Goal: Information Seeking & Learning: Learn about a topic

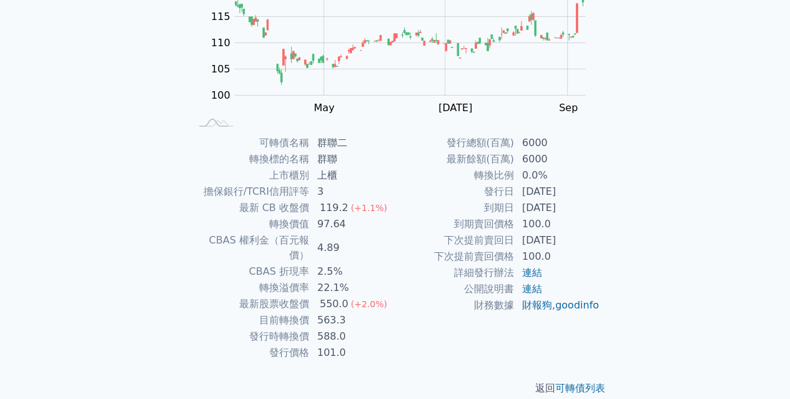
scroll to position [179, 0]
drag, startPoint x: 317, startPoint y: 254, endPoint x: 340, endPoint y: 252, distance: 22.6
click at [340, 262] on td "2.5%" at bounding box center [353, 270] width 86 height 16
drag, startPoint x: 320, startPoint y: 271, endPoint x: 340, endPoint y: 269, distance: 20.1
click at [340, 278] on td "22.1%" at bounding box center [353, 286] width 86 height 16
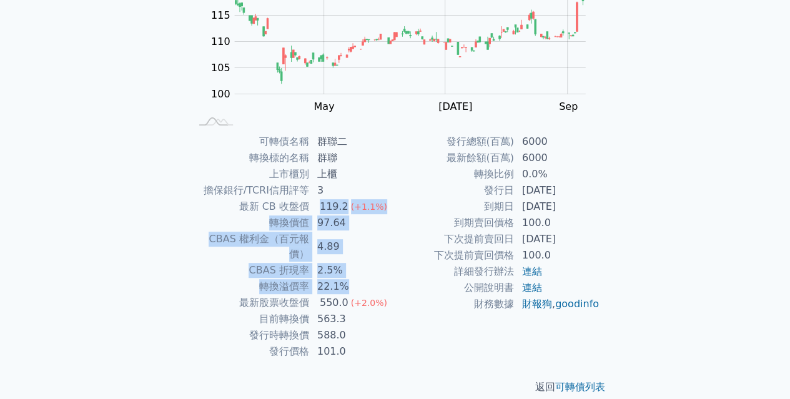
drag, startPoint x: 322, startPoint y: 209, endPoint x: 344, endPoint y: 269, distance: 64.0
click at [344, 269] on tbody "可轉債名稱 群聯二 轉換標的名稱 群聯 上市櫃別 上櫃 擔保銀行/TCRI信用評等 3 最新 CB 收盤價 119.2 (+1.1%) 轉換價值 97.64 …" at bounding box center [292, 247] width 205 height 226
click at [344, 278] on td "22.1%" at bounding box center [353, 286] width 86 height 16
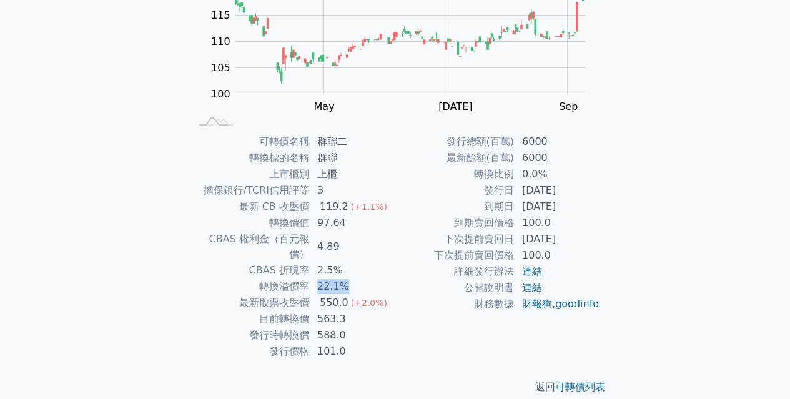
drag, startPoint x: 347, startPoint y: 273, endPoint x: 308, endPoint y: 274, distance: 38.1
click at [308, 278] on tr "轉換溢價率 22.1%" at bounding box center [292, 286] width 205 height 16
drag, startPoint x: 317, startPoint y: 287, endPoint x: 347, endPoint y: 288, distance: 30.0
click at [347, 295] on td "550.0 (+2.0%)" at bounding box center [353, 303] width 86 height 16
drag, startPoint x: 257, startPoint y: 272, endPoint x: 313, endPoint y: 270, distance: 56.2
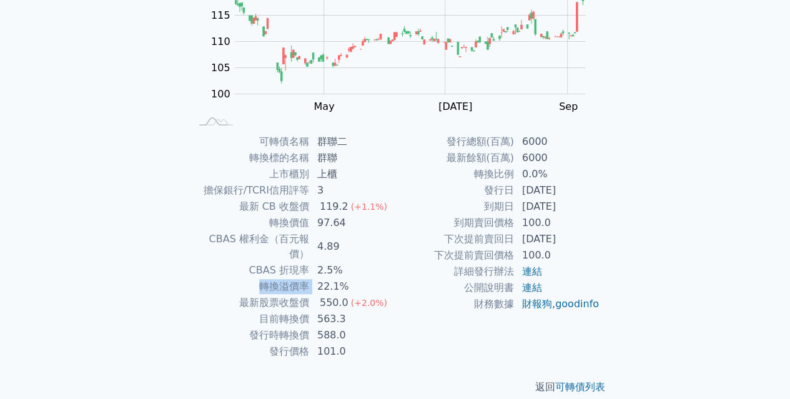
click at [313, 278] on tr "轉換溢價率 22.1%" at bounding box center [292, 286] width 205 height 16
copy tr "轉換溢價率"
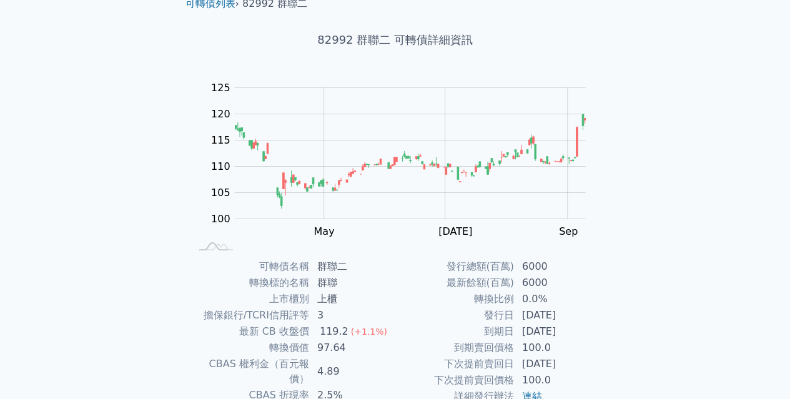
scroll to position [0, 0]
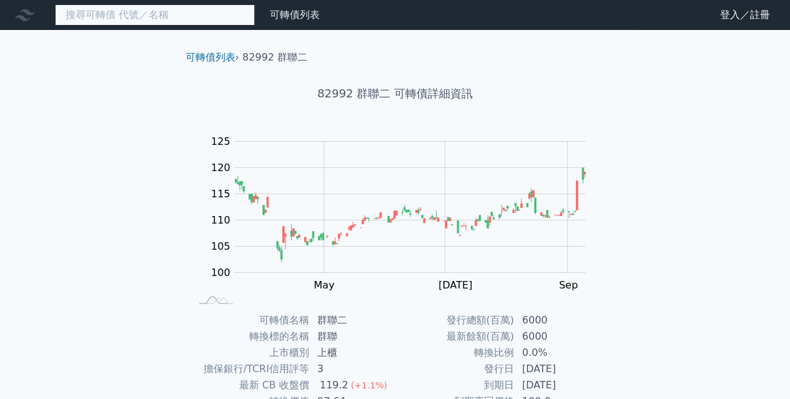
click at [175, 16] on input at bounding box center [155, 14] width 200 height 21
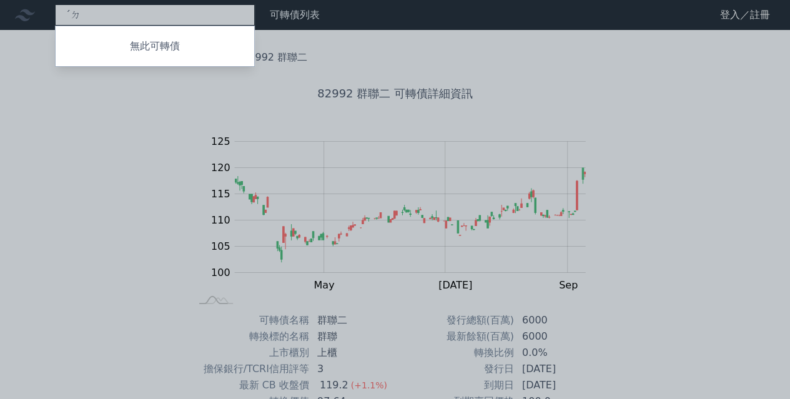
type input "ˊ"
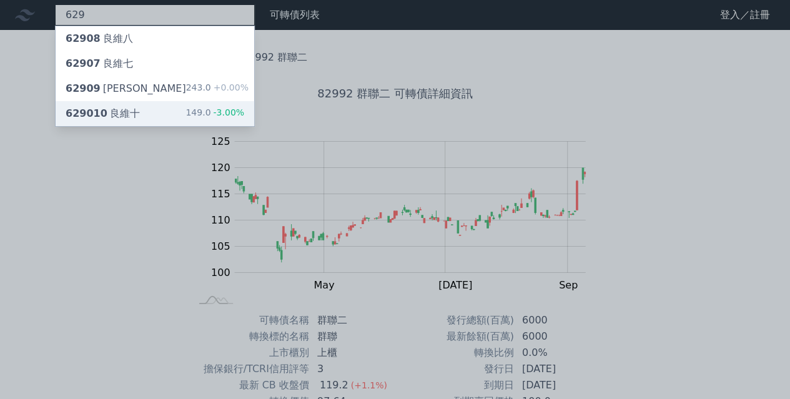
type input "629"
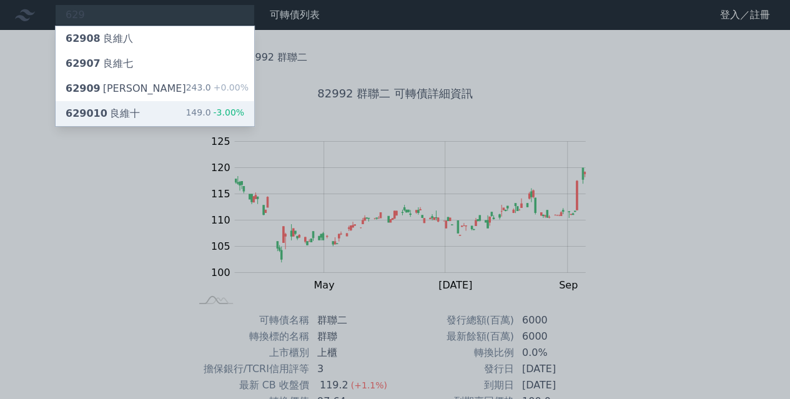
click at [133, 109] on div "629010 良維十" at bounding box center [103, 113] width 74 height 15
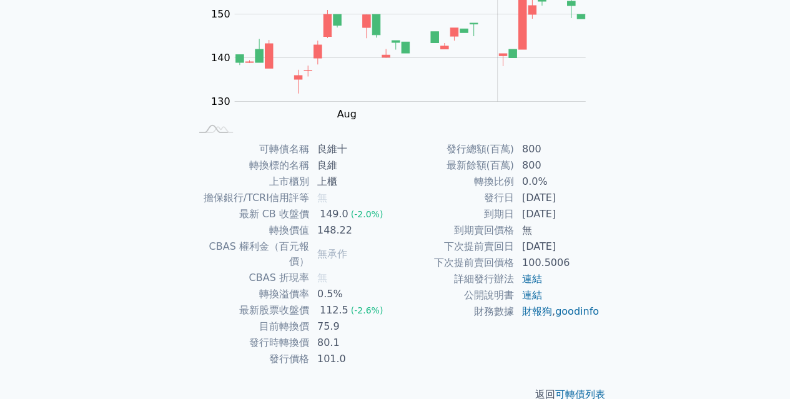
scroll to position [179, 0]
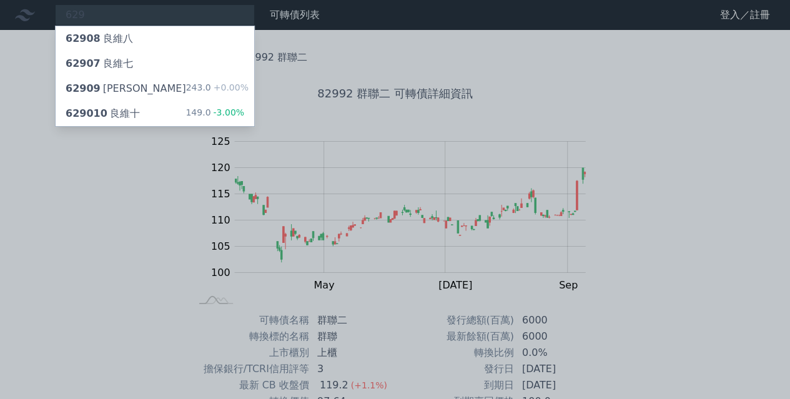
click at [618, 92] on div at bounding box center [395, 199] width 790 height 399
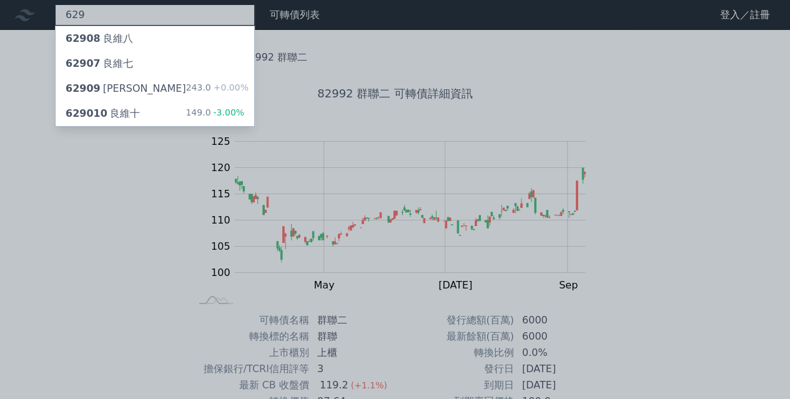
click at [242, 21] on div "629 62908 良維八 62907 良維七 62909 良維九 243.0 +0.00% 629010 良維十 149.0 -3.00%" at bounding box center [155, 14] width 200 height 21
type input "6"
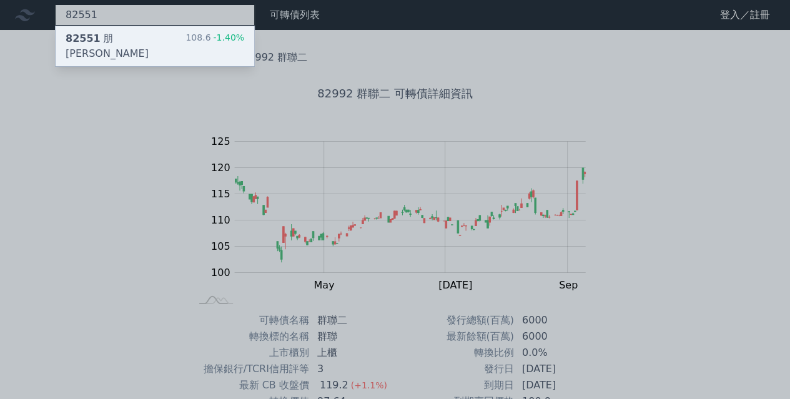
type input "82551"
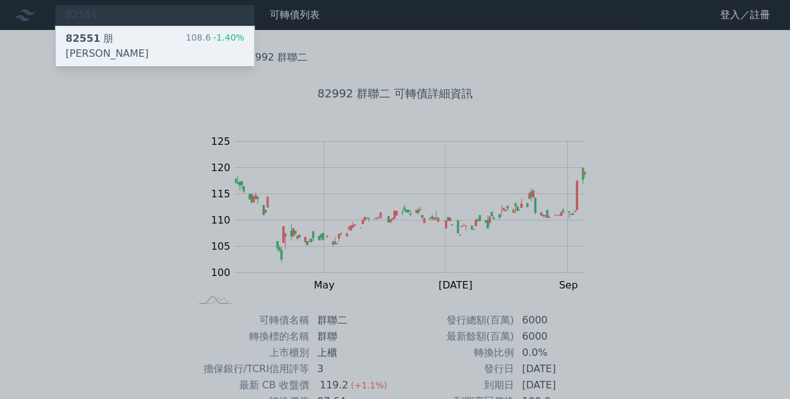
click at [143, 44] on div "82551 朋程一 108.6 -1.40%" at bounding box center [155, 46] width 199 height 40
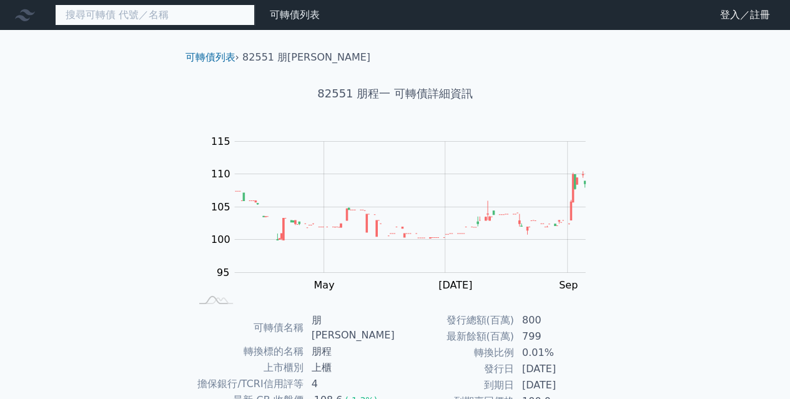
click at [165, 11] on input at bounding box center [155, 14] width 200 height 21
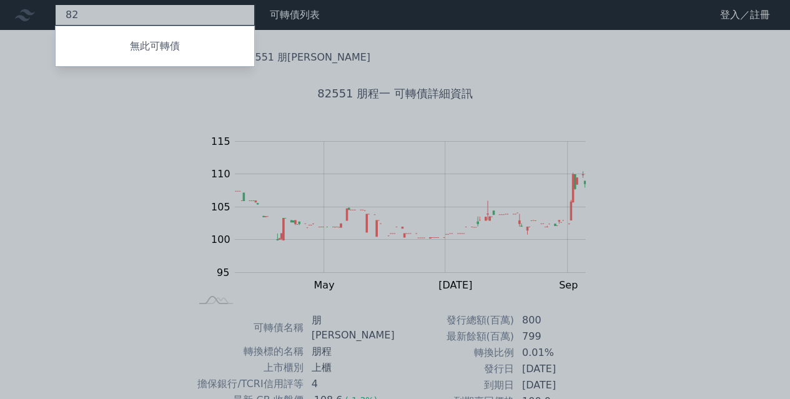
type input "8"
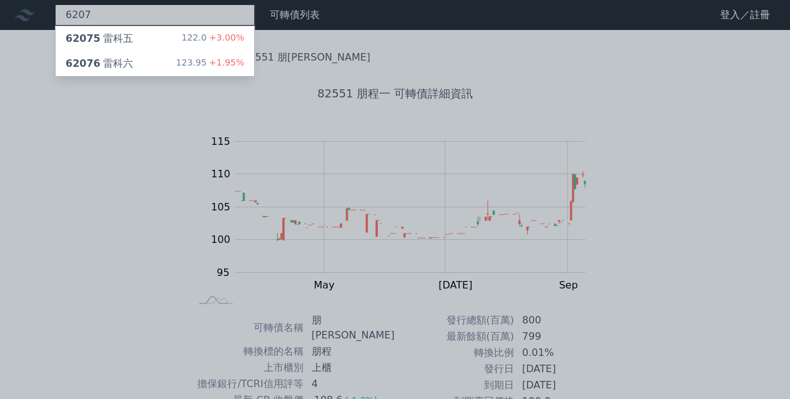
type input "6207"
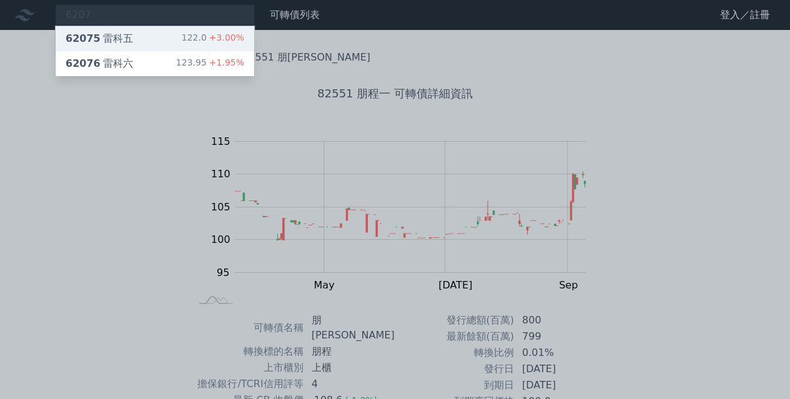
click at [142, 38] on div "62075 雷科五 122.0 +3.00%" at bounding box center [155, 38] width 199 height 25
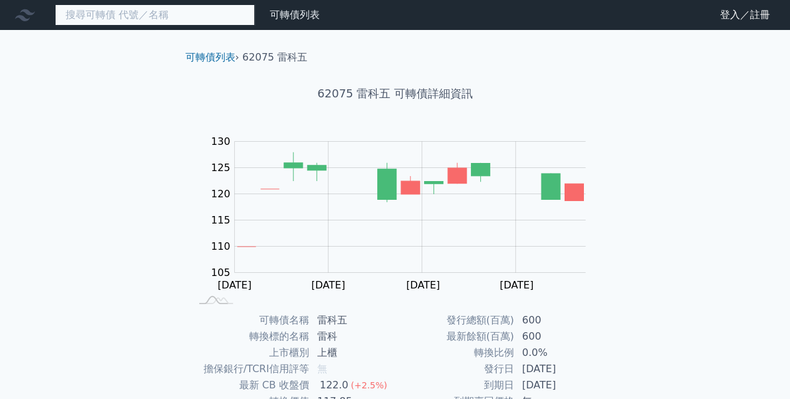
click at [178, 17] on input at bounding box center [155, 14] width 200 height 21
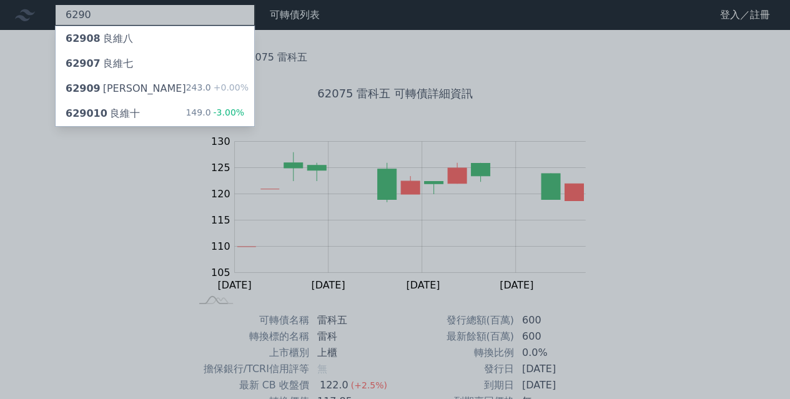
type input "6290"
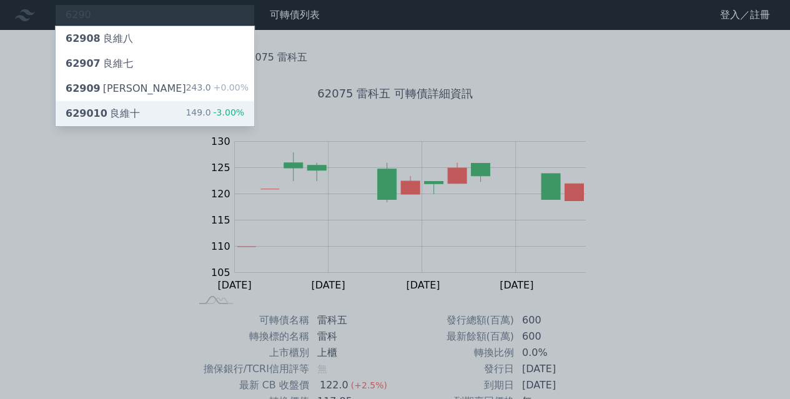
click at [138, 111] on div "629010 良維十 149.0 -3.00%" at bounding box center [155, 113] width 199 height 25
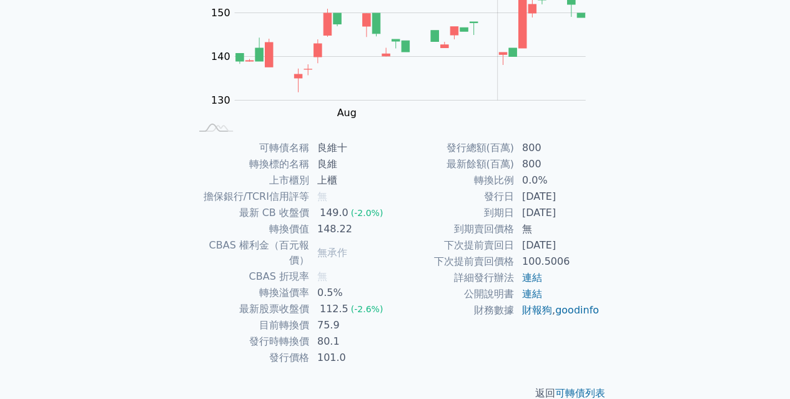
scroll to position [179, 0]
